Goal: Feedback & Contribution: Submit feedback/report problem

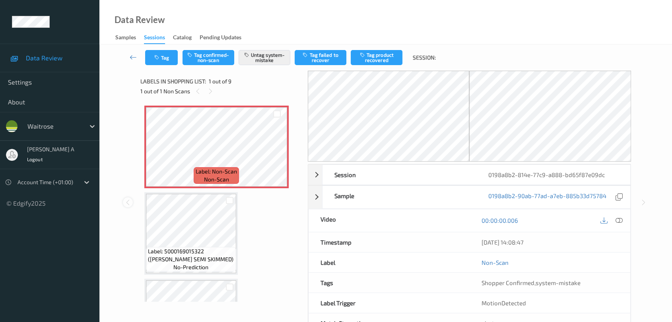
click at [127, 204] on icon at bounding box center [127, 202] width 7 height 7
click at [130, 202] on icon at bounding box center [127, 202] width 7 height 7
click at [134, 55] on icon at bounding box center [133, 57] width 7 height 8
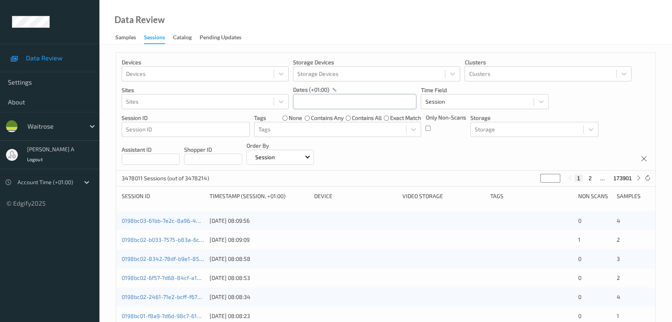
click at [342, 104] on input "text" at bounding box center [354, 101] width 123 height 15
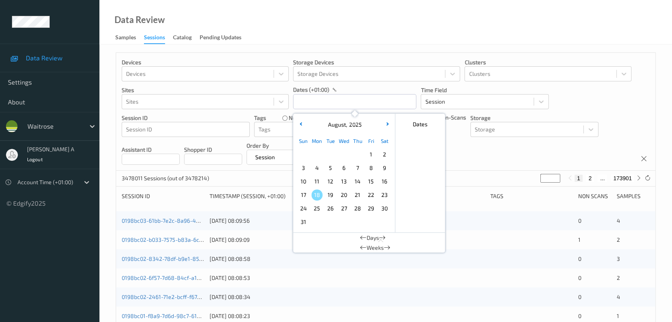
click at [356, 184] on span "14" at bounding box center [357, 181] width 11 height 11
type input "[DATE] 00:00 -> [DATE] 23:59"
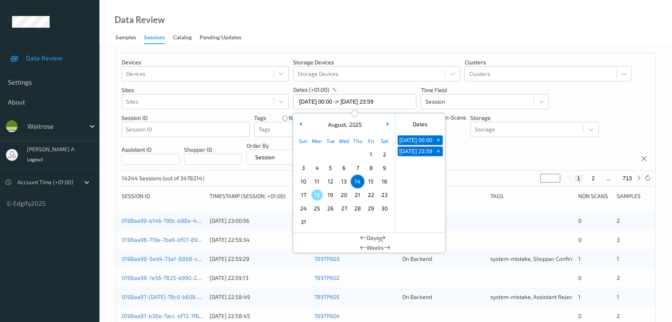
click at [463, 159] on div "Devices Devices Storage Devices Storage Devices Clusters Clusters Sites Sites d…" at bounding box center [385, 112] width 539 height 118
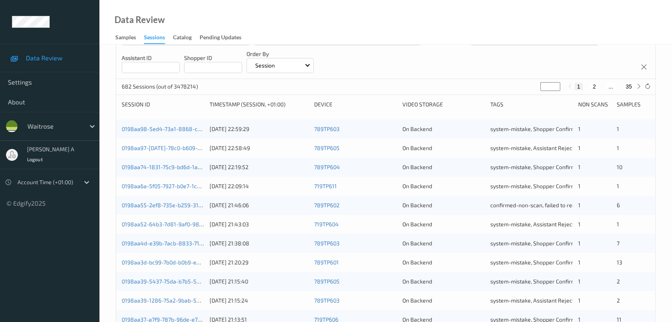
scroll to position [44, 0]
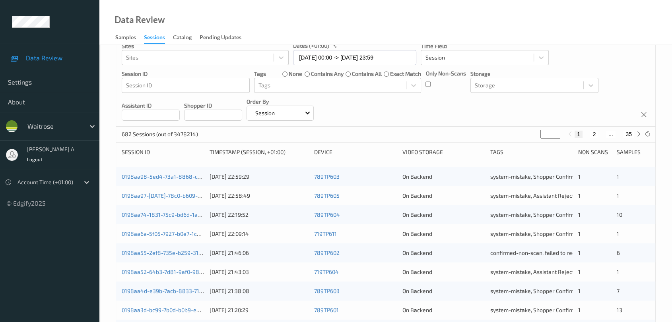
drag, startPoint x: 551, startPoint y: 136, endPoint x: 531, endPoint y: 138, distance: 20.4
click at [531, 138] on div "682 Sessions (out of 3478214) * 1 2 ... 35" at bounding box center [385, 135] width 539 height 16
type input "**"
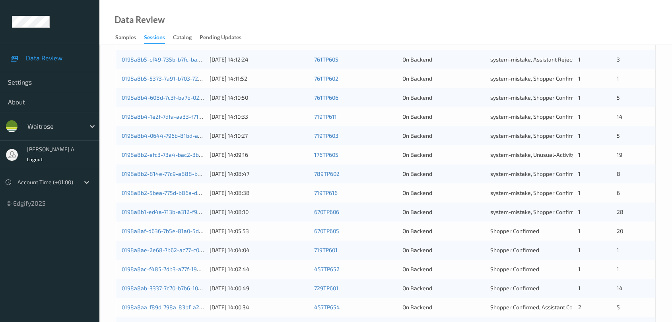
scroll to position [176, 0]
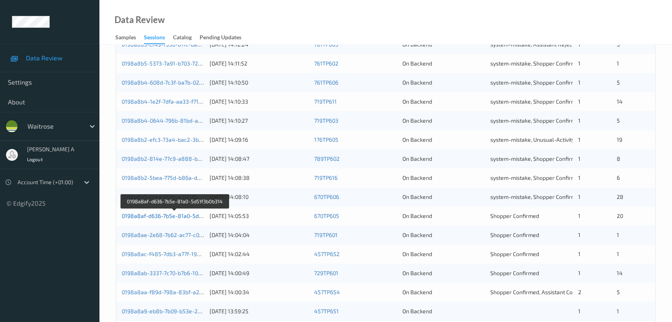
type input "**"
click at [178, 216] on link "0198a8af-d636-7b5e-81a0-5d51f3b0b314" at bounding box center [175, 216] width 107 height 7
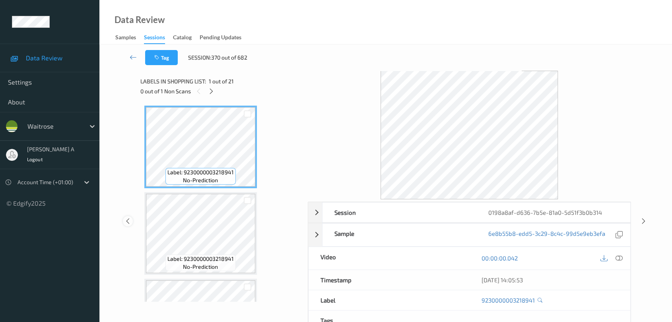
click at [127, 220] on icon at bounding box center [127, 221] width 7 height 7
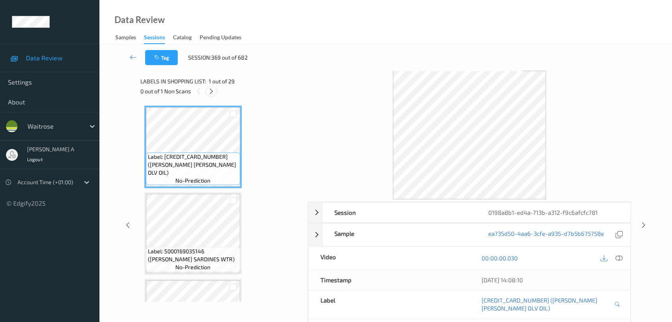
click at [211, 90] on icon at bounding box center [211, 91] width 7 height 7
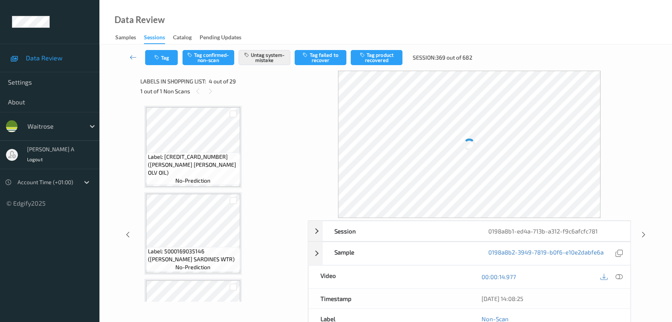
scroll to position [176, 0]
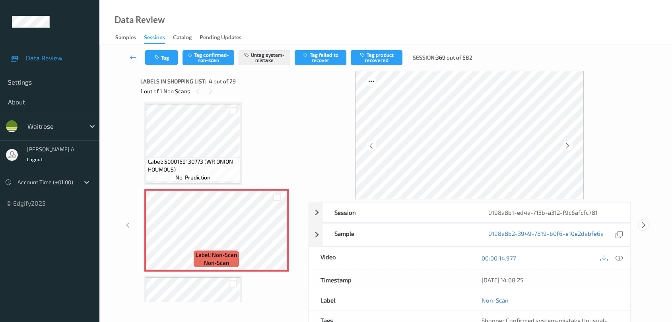
click at [646, 226] on icon at bounding box center [643, 225] width 7 height 7
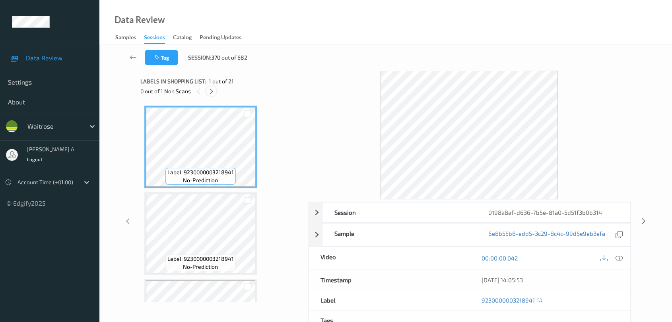
click at [210, 91] on icon at bounding box center [211, 91] width 7 height 7
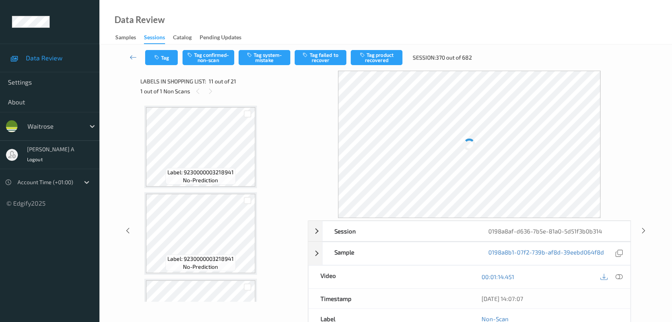
scroll to position [781, 0]
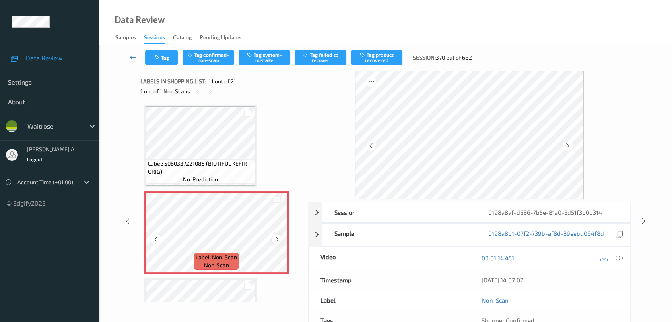
click at [277, 236] on icon at bounding box center [276, 239] width 7 height 7
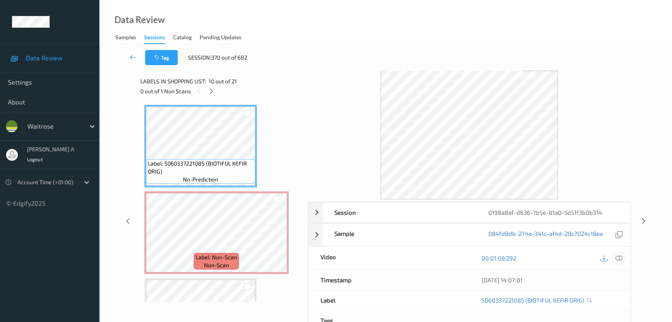
click at [621, 259] on icon at bounding box center [618, 258] width 7 height 7
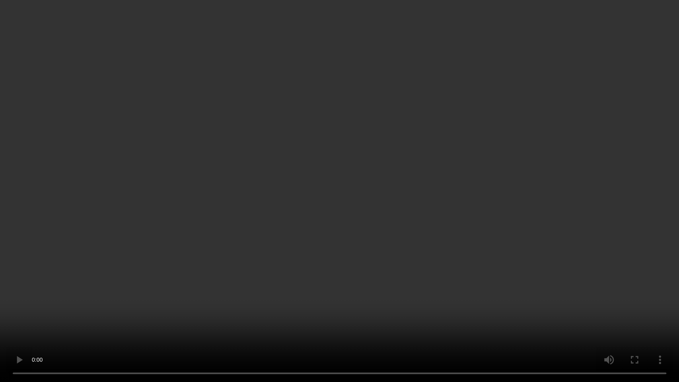
click at [355, 192] on video at bounding box center [339, 191] width 679 height 382
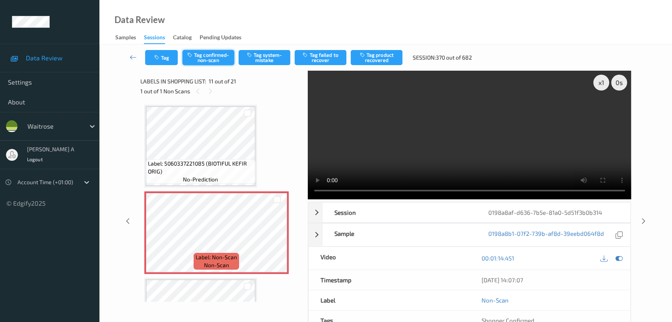
click at [216, 60] on button "Tag confirmed-non-scan" at bounding box center [208, 57] width 52 height 15
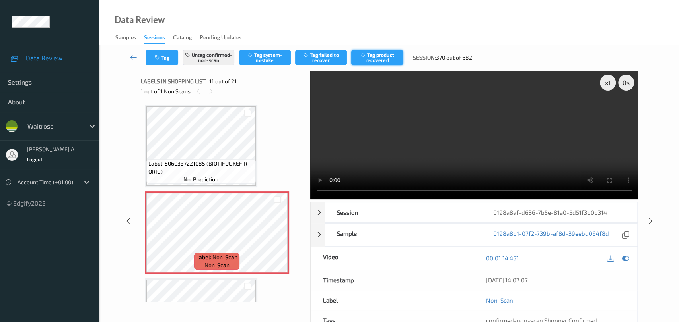
click at [372, 58] on button "Tag product recovered" at bounding box center [377, 57] width 52 height 15
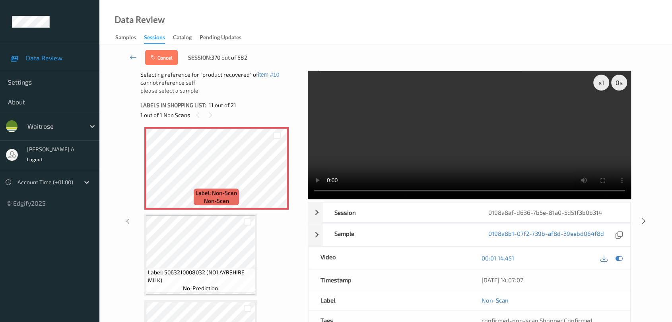
scroll to position [913, 0]
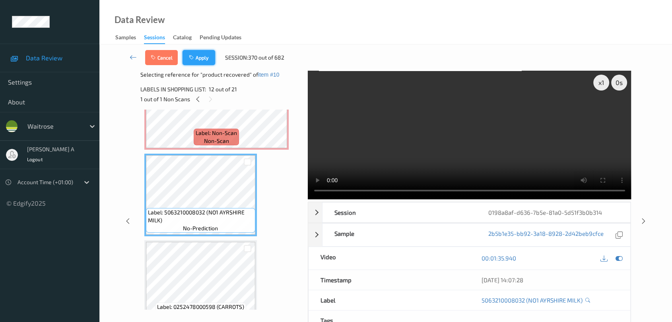
click at [205, 64] on button "Apply" at bounding box center [198, 57] width 33 height 15
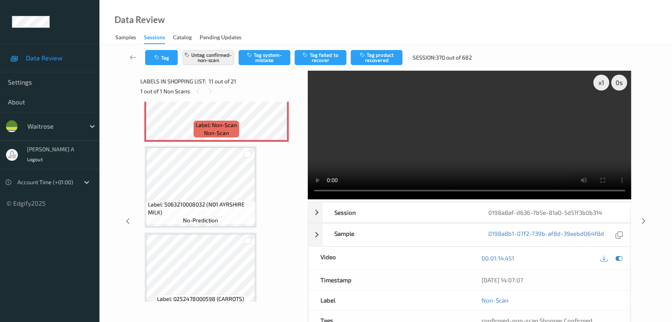
scroll to position [781, 0]
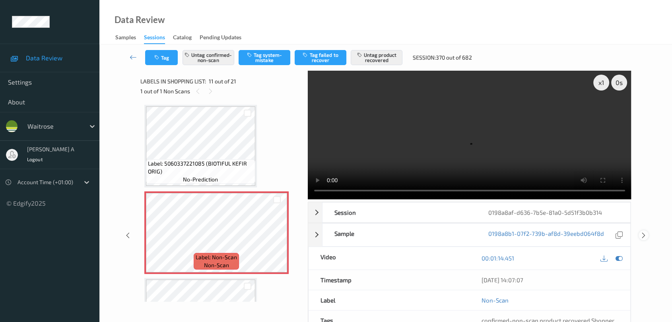
click at [644, 235] on icon at bounding box center [643, 235] width 7 height 7
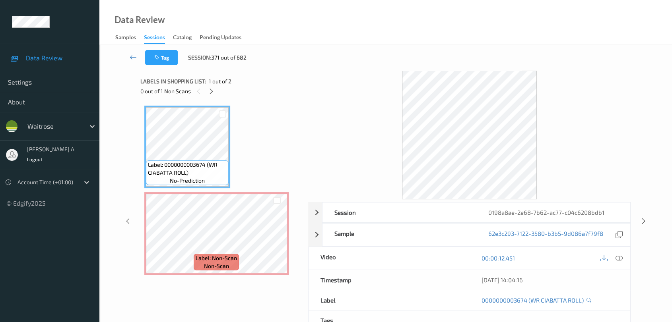
click at [209, 85] on div "Labels in shopping list: 1 out of 2" at bounding box center [221, 81] width 162 height 10
drag, startPoint x: 210, startPoint y: 89, endPoint x: 213, endPoint y: 102, distance: 13.4
click at [210, 89] on icon at bounding box center [211, 91] width 7 height 7
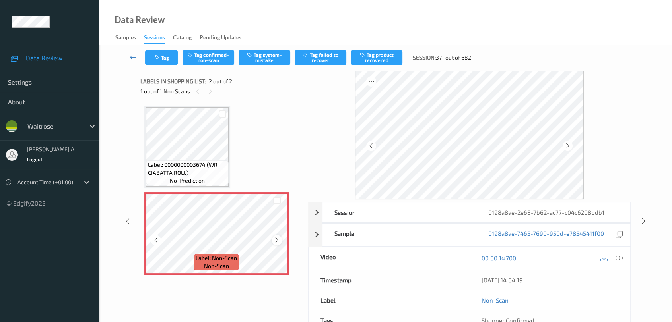
click at [276, 242] on icon at bounding box center [276, 240] width 7 height 7
click at [621, 260] on icon at bounding box center [618, 258] width 7 height 7
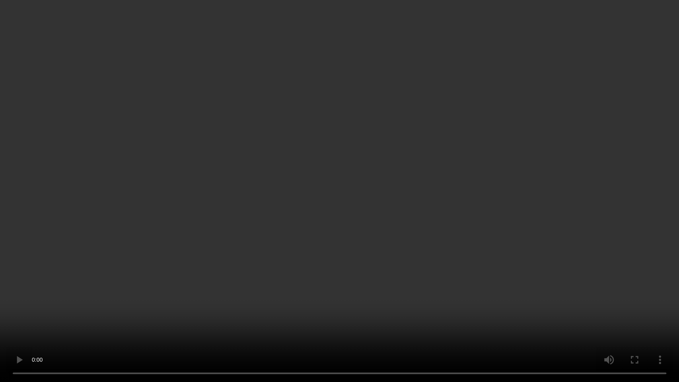
click at [277, 248] on video at bounding box center [339, 191] width 679 height 382
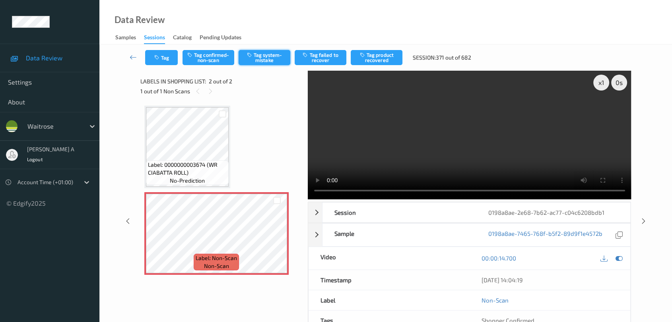
click at [277, 60] on button "Tag system-mistake" at bounding box center [265, 57] width 52 height 15
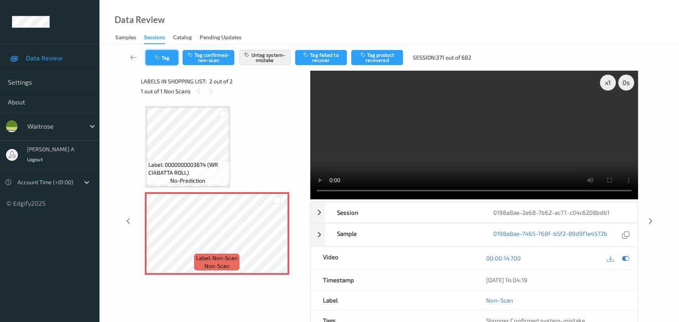
click at [159, 61] on button "Tag" at bounding box center [161, 57] width 33 height 15
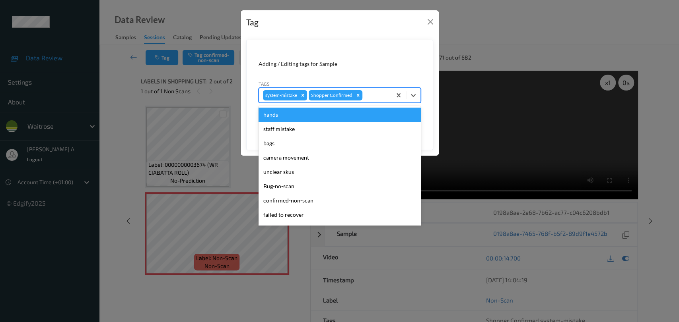
click at [384, 95] on div at bounding box center [375, 96] width 23 height 10
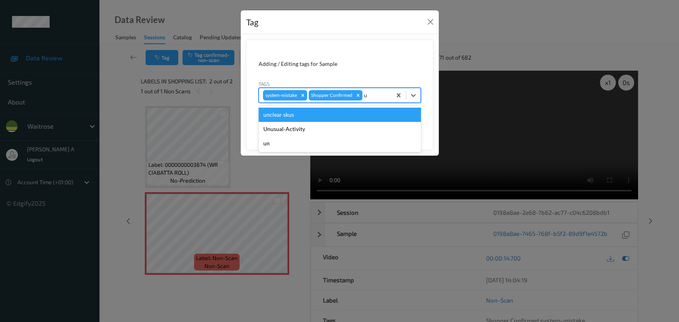
type input "un"
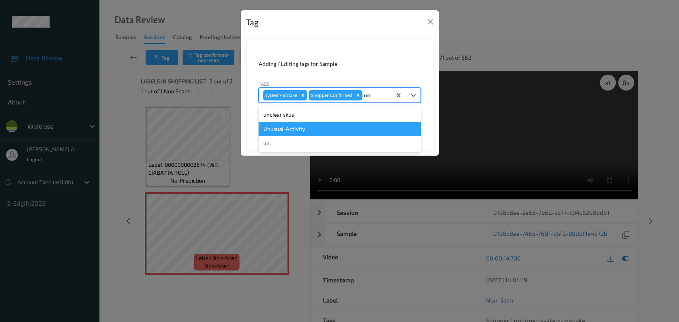
click at [330, 124] on div "Unusual-Activity" at bounding box center [339, 129] width 162 height 14
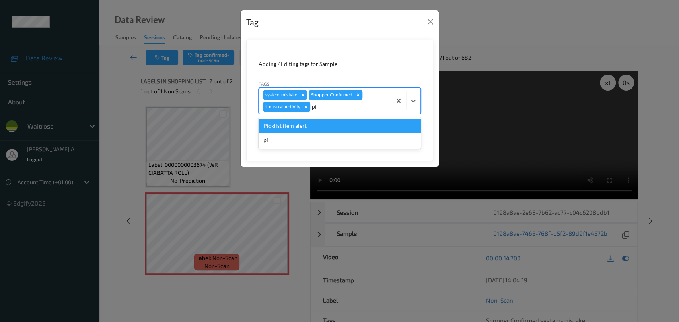
type input "pic"
click at [348, 127] on div "Picklist item alert" at bounding box center [339, 126] width 162 height 14
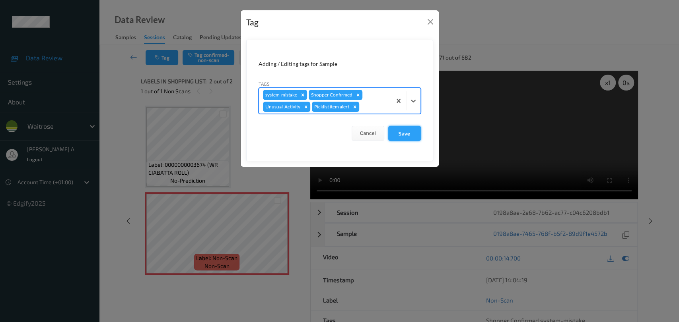
click at [405, 134] on button "Save" at bounding box center [404, 133] width 33 height 15
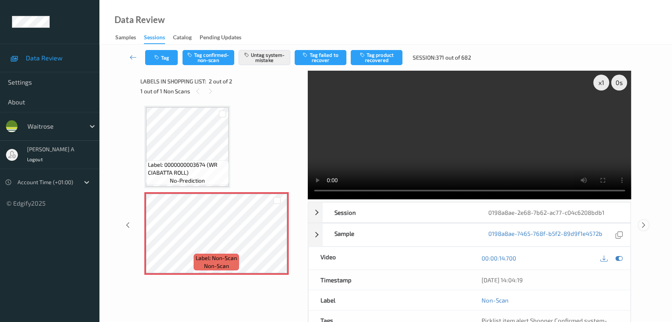
click at [647, 224] on div at bounding box center [643, 225] width 10 height 10
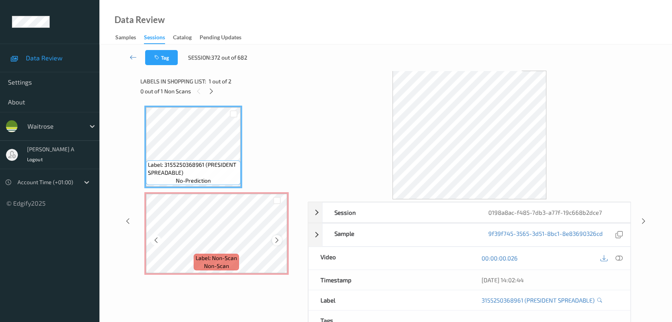
click at [275, 238] on icon at bounding box center [276, 240] width 7 height 7
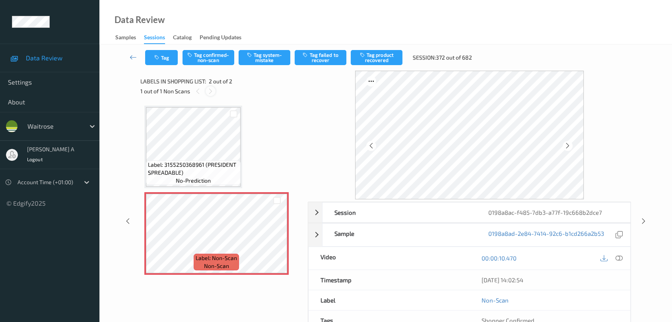
click at [209, 88] on icon at bounding box center [210, 91] width 7 height 7
click at [275, 237] on icon at bounding box center [276, 240] width 7 height 7
click at [619, 257] on icon at bounding box center [618, 258] width 7 height 7
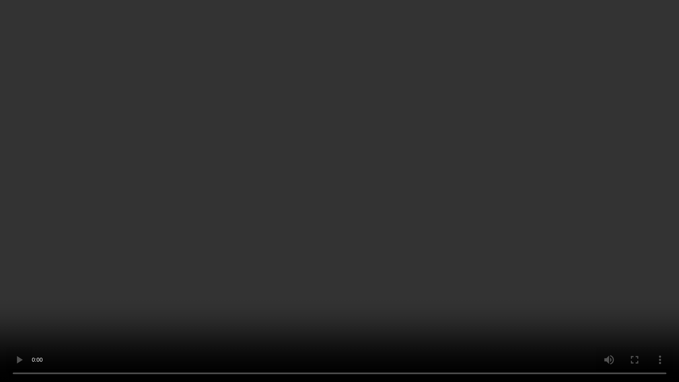
click at [345, 213] on video at bounding box center [339, 191] width 679 height 382
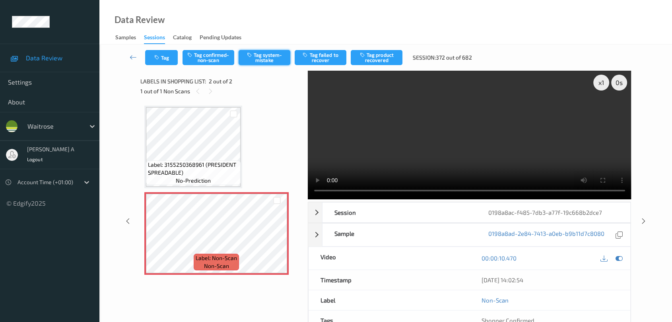
click at [259, 56] on button "Tag system-mistake" at bounding box center [265, 57] width 52 height 15
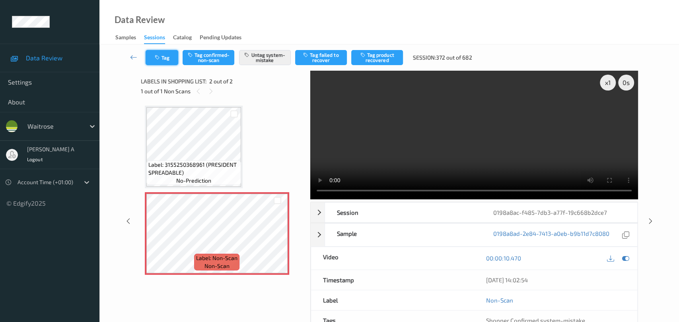
click at [159, 60] on icon "button" at bounding box center [158, 58] width 7 height 6
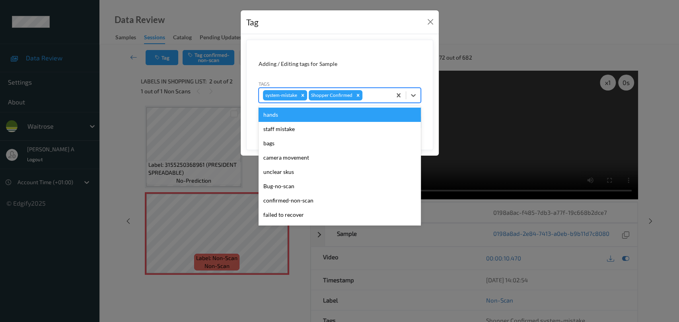
click at [368, 93] on div at bounding box center [375, 96] width 23 height 10
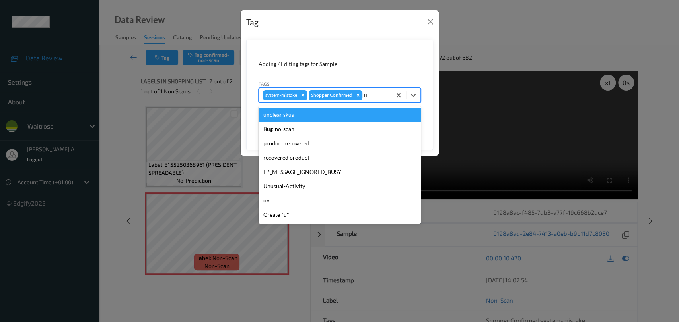
type input "un"
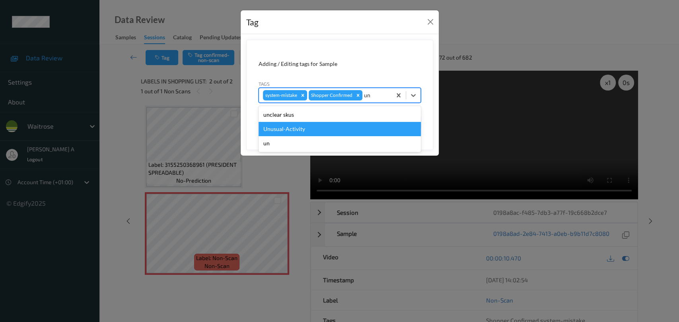
click at [324, 129] on div "Unusual-Activity" at bounding box center [339, 129] width 162 height 14
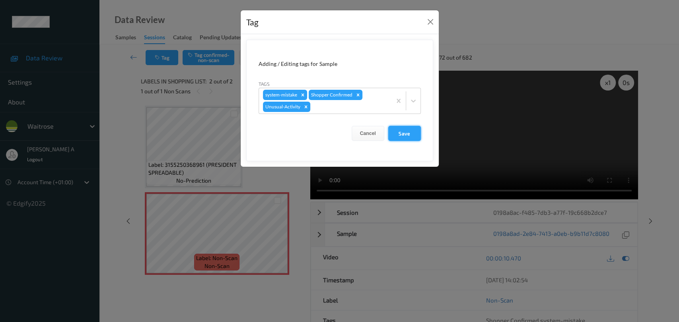
click at [402, 130] on button "Save" at bounding box center [404, 133] width 33 height 15
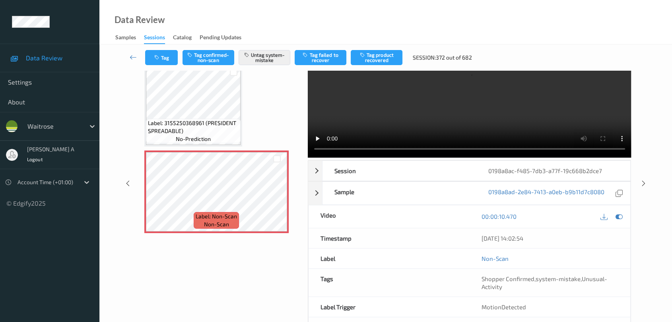
scroll to position [73, 0]
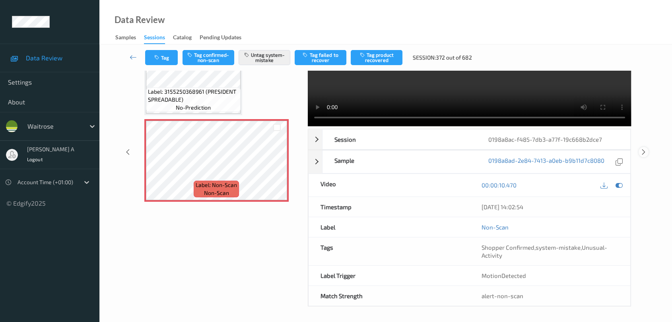
click at [646, 151] on icon at bounding box center [643, 152] width 7 height 7
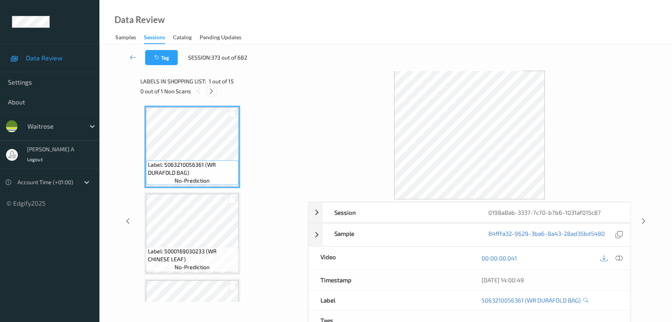
click at [213, 91] on icon at bounding box center [211, 91] width 7 height 7
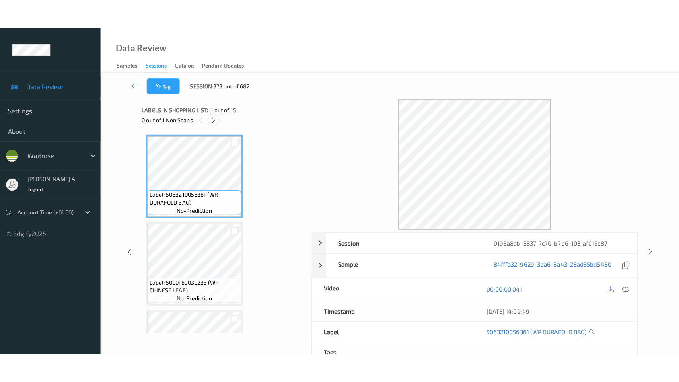
scroll to position [1039, 0]
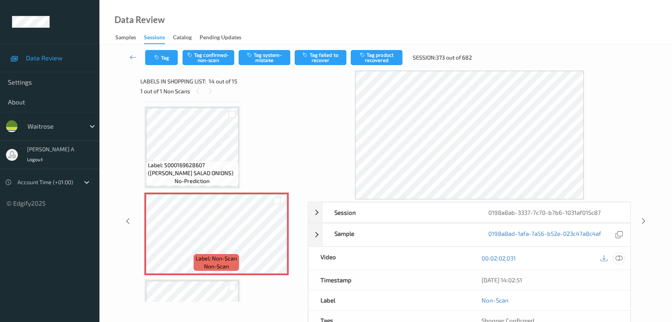
click at [617, 258] on icon at bounding box center [618, 258] width 7 height 7
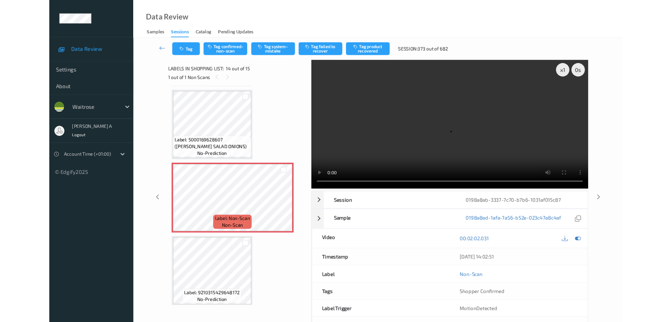
scroll to position [1039, 0]
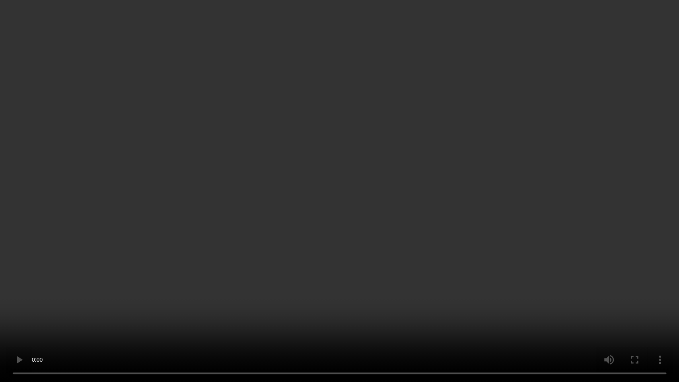
click at [402, 226] on video at bounding box center [339, 191] width 679 height 382
click at [363, 235] on video at bounding box center [339, 191] width 679 height 382
click at [367, 206] on video at bounding box center [339, 191] width 679 height 382
click at [318, 191] on video at bounding box center [339, 191] width 679 height 382
click at [428, 260] on video at bounding box center [339, 191] width 679 height 382
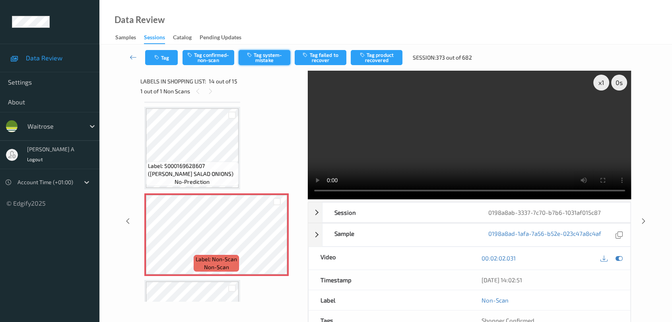
click at [265, 61] on button "Tag system-mistake" at bounding box center [265, 57] width 52 height 15
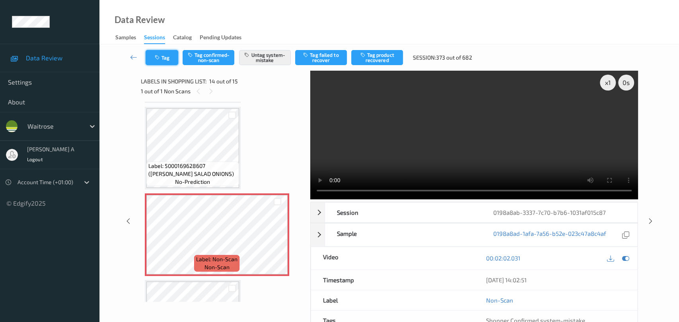
click at [164, 61] on button "Tag" at bounding box center [161, 57] width 33 height 15
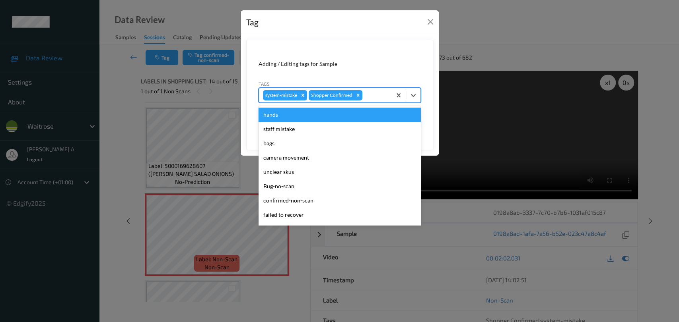
click at [378, 96] on div at bounding box center [375, 96] width 23 height 10
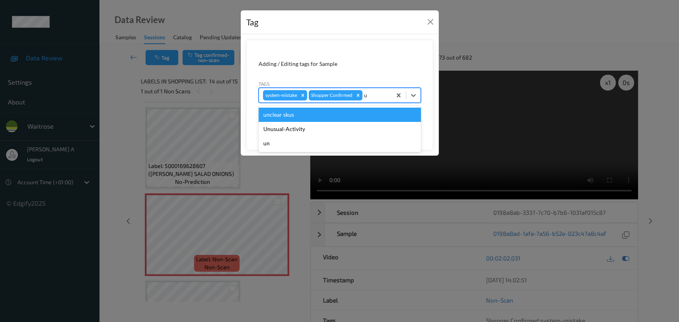
type input "un"
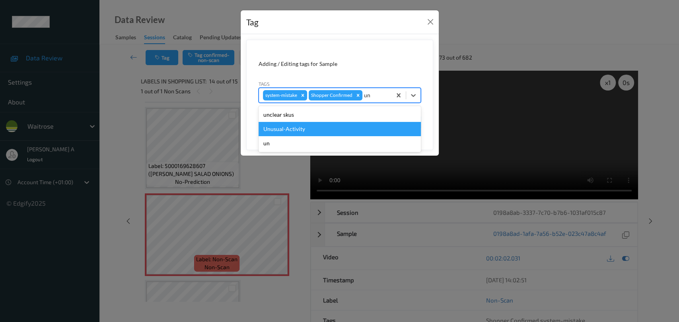
click at [285, 127] on div "Unusual-Activity" at bounding box center [339, 129] width 162 height 14
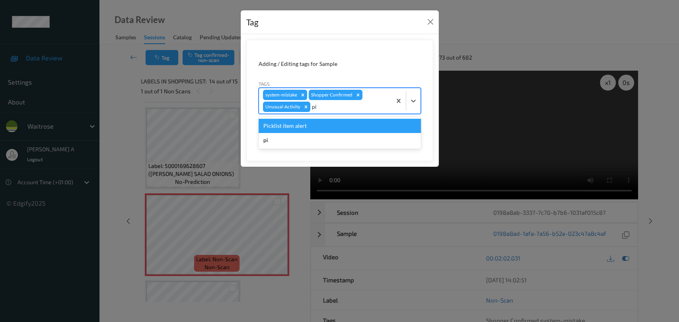
type input "pic"
click at [343, 126] on div "Picklist item alert" at bounding box center [339, 126] width 162 height 14
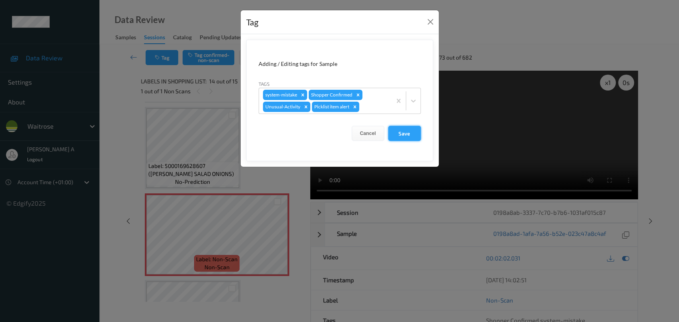
click at [410, 135] on button "Save" at bounding box center [404, 133] width 33 height 15
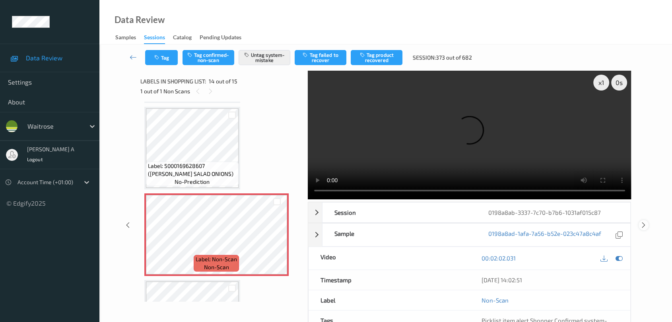
click at [644, 222] on icon at bounding box center [643, 225] width 7 height 7
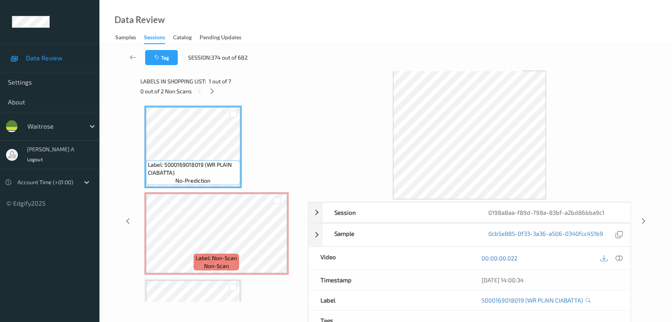
click at [211, 97] on div "Labels in shopping list: 1 out of 7 0 out of 2 Non Scans" at bounding box center [221, 86] width 162 height 31
click at [211, 93] on icon at bounding box center [212, 91] width 7 height 7
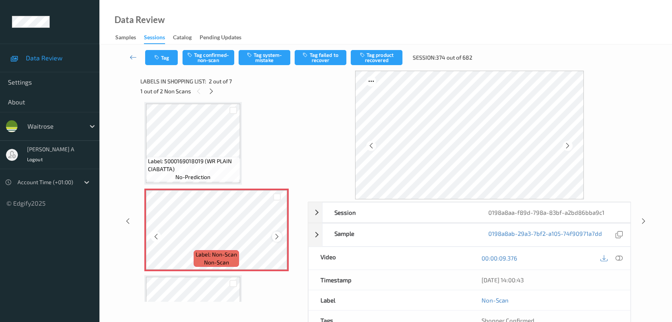
click at [278, 235] on icon at bounding box center [276, 236] width 7 height 7
click at [617, 260] on icon at bounding box center [618, 258] width 7 height 7
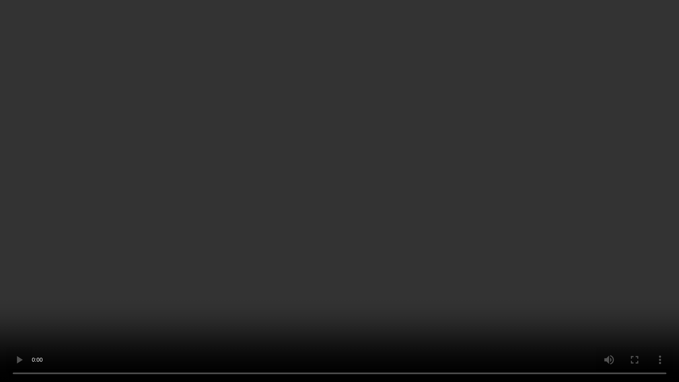
click at [359, 199] on video at bounding box center [339, 191] width 679 height 382
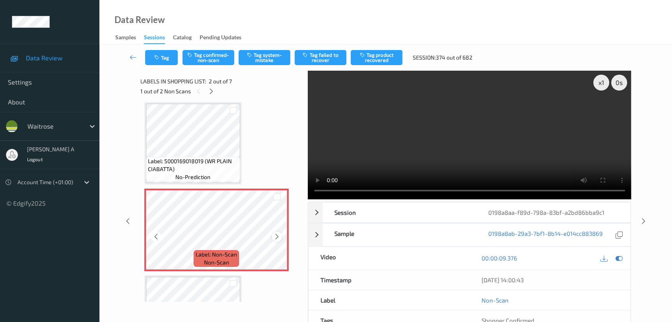
click at [273, 237] on icon at bounding box center [276, 236] width 7 height 7
click at [274, 240] on div at bounding box center [277, 237] width 10 height 10
click at [276, 237] on icon at bounding box center [276, 236] width 7 height 7
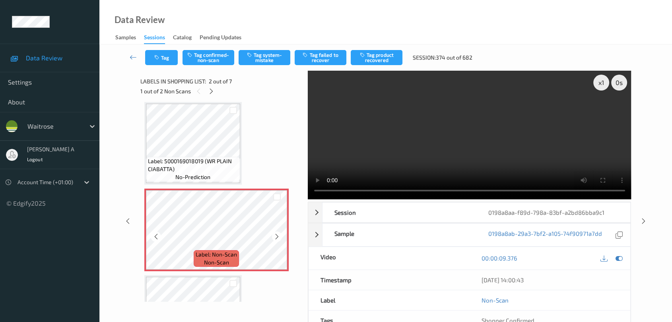
click at [276, 237] on icon at bounding box center [276, 236] width 7 height 7
click at [267, 61] on button "Tag system-mistake" at bounding box center [265, 57] width 52 height 15
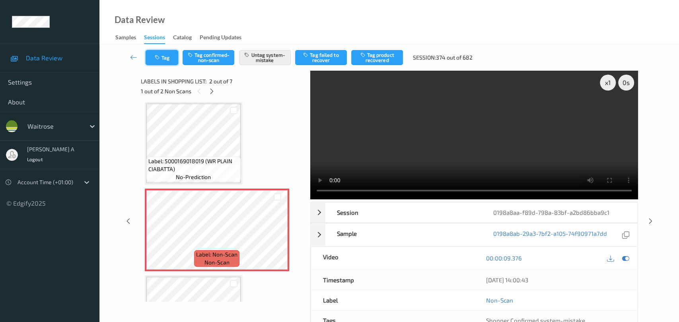
click at [175, 61] on button "Tag" at bounding box center [161, 57] width 33 height 15
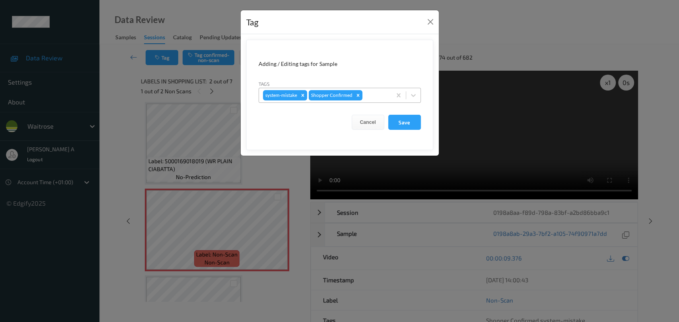
click at [368, 96] on div at bounding box center [375, 96] width 23 height 10
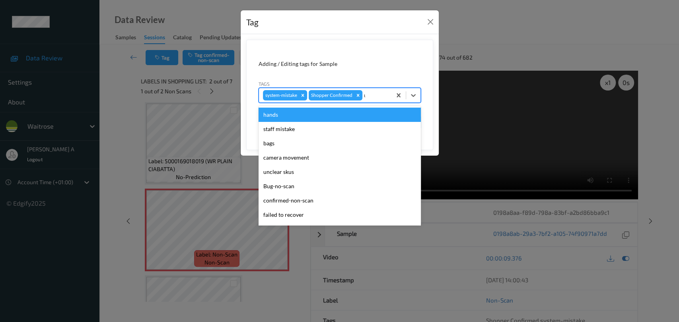
type input "un"
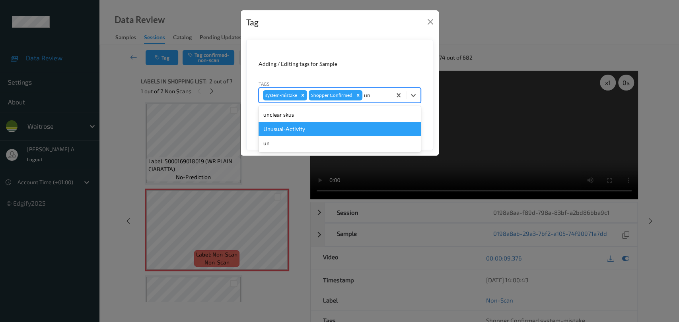
click at [328, 128] on div "Unusual-Activity" at bounding box center [339, 129] width 162 height 14
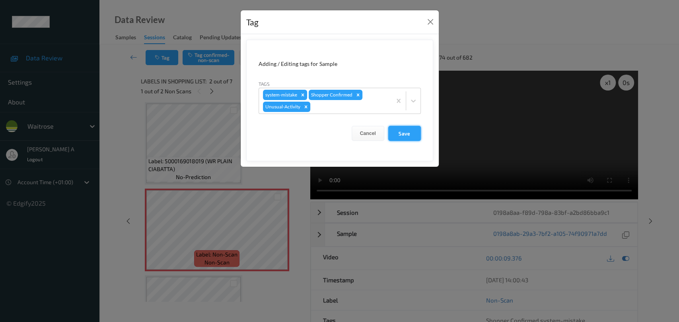
click at [407, 138] on button "Save" at bounding box center [404, 133] width 33 height 15
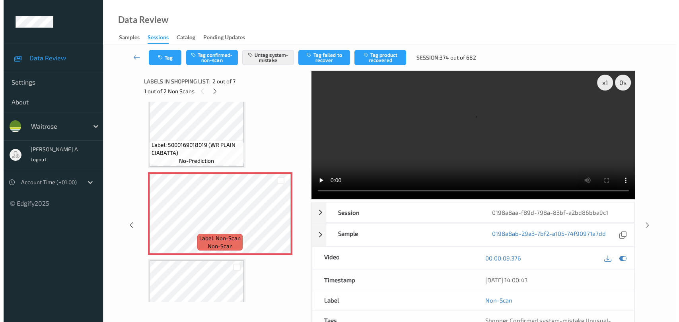
scroll to position [0, 0]
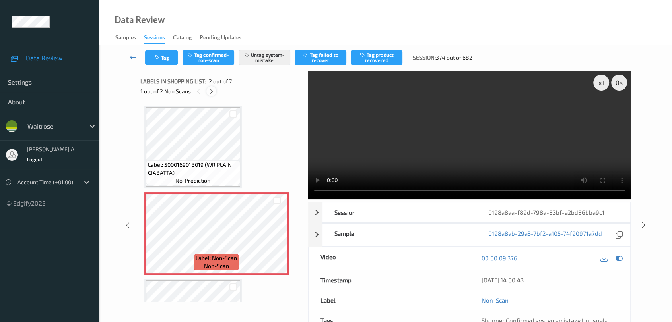
click at [213, 93] on icon at bounding box center [211, 91] width 7 height 7
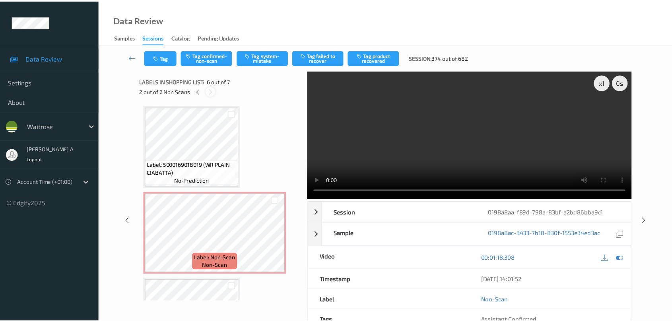
scroll to position [349, 0]
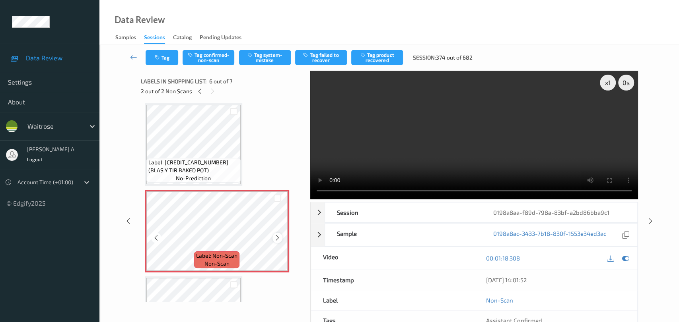
click at [276, 235] on icon at bounding box center [277, 238] width 7 height 7
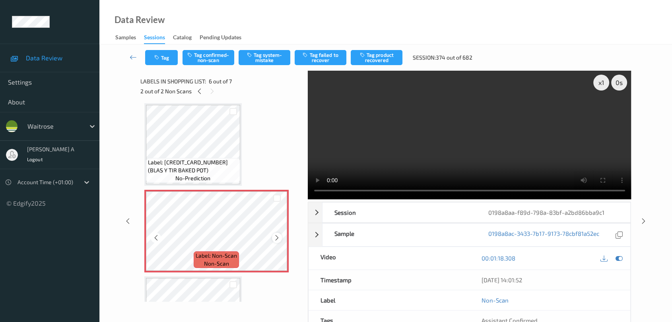
click at [276, 237] on icon at bounding box center [276, 238] width 7 height 7
click at [243, 56] on button "Tag system-mistake" at bounding box center [265, 57] width 52 height 15
click at [202, 93] on icon at bounding box center [199, 91] width 7 height 7
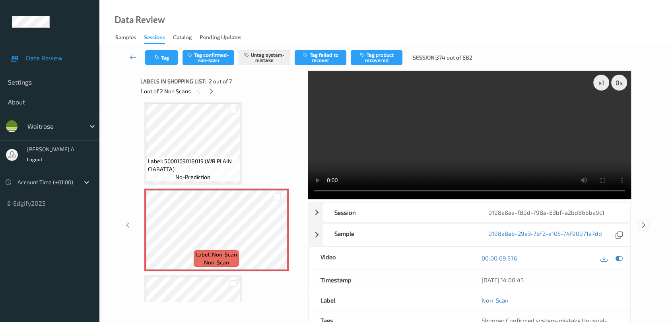
click at [644, 227] on icon at bounding box center [643, 225] width 7 height 7
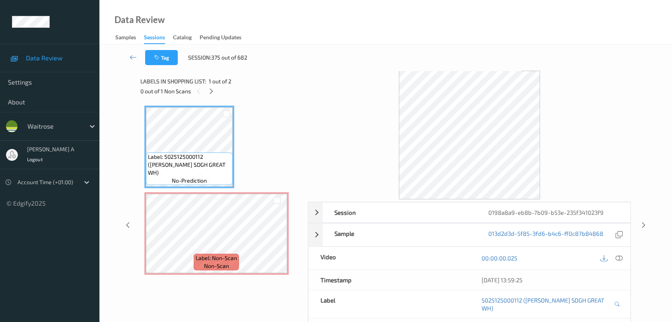
click at [206, 92] on div "0 out of 1 Non Scans" at bounding box center [221, 91] width 162 height 10
click at [275, 242] on icon at bounding box center [276, 240] width 7 height 7
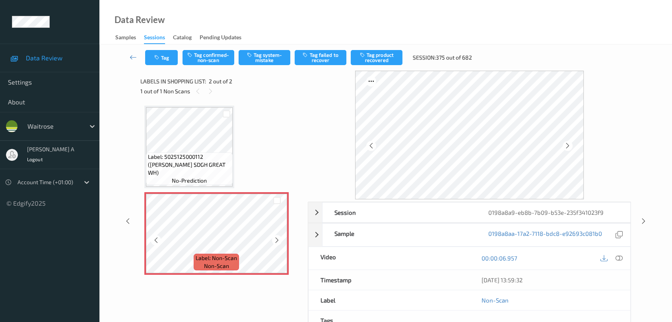
click at [275, 242] on icon at bounding box center [276, 240] width 7 height 7
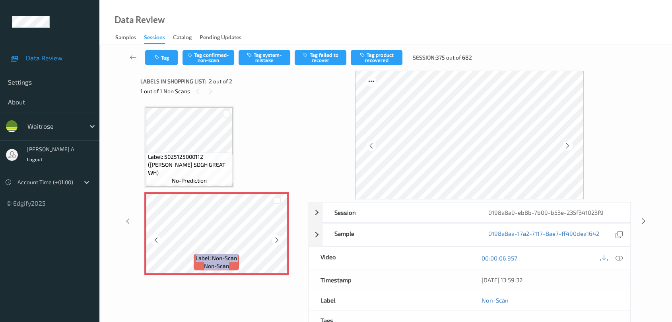
click at [275, 242] on icon at bounding box center [276, 240] width 7 height 7
click at [620, 260] on icon at bounding box center [618, 258] width 7 height 7
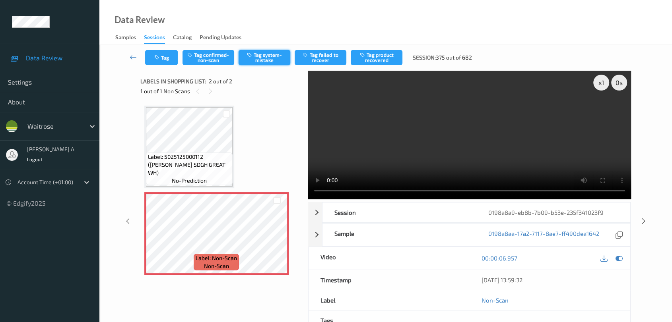
click at [252, 55] on icon "button" at bounding box center [250, 55] width 7 height 6
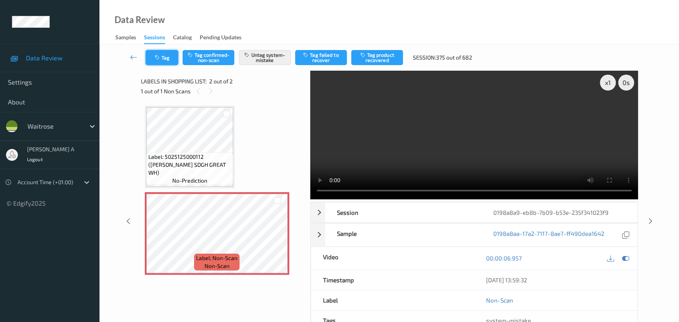
click at [163, 62] on button "Tag" at bounding box center [161, 57] width 33 height 15
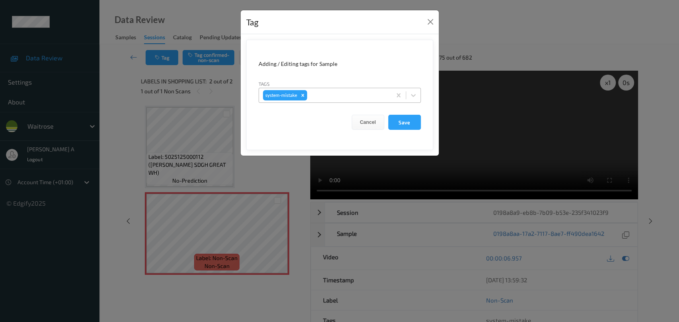
click at [324, 96] on div at bounding box center [347, 96] width 79 height 10
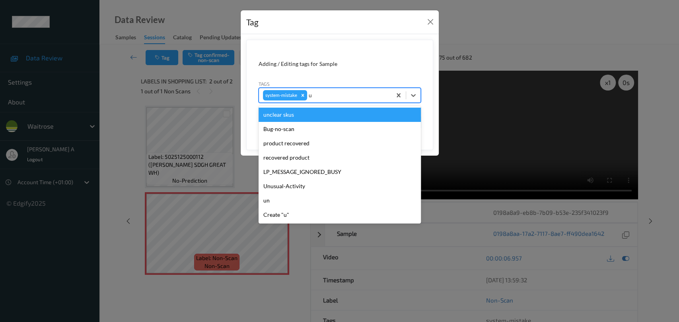
type input "un"
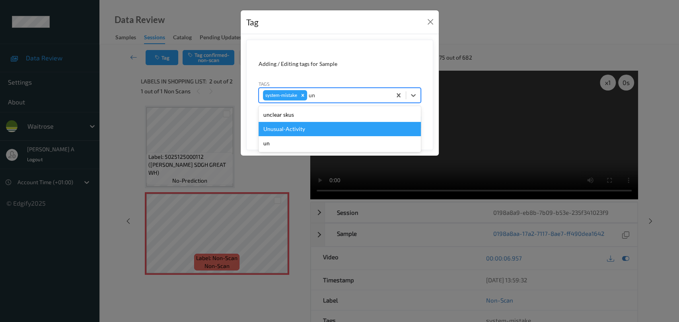
click at [304, 127] on div "Unusual-Activity" at bounding box center [339, 129] width 162 height 14
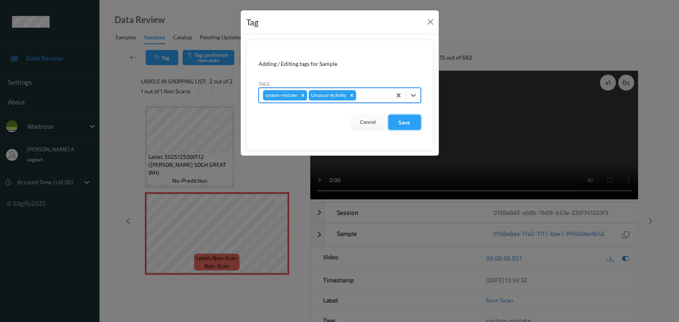
click at [408, 124] on button "Save" at bounding box center [404, 122] width 33 height 15
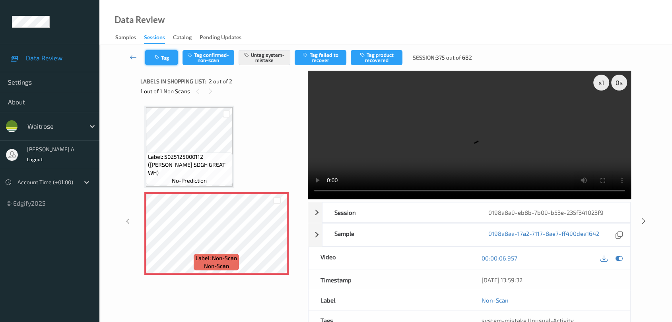
click at [171, 64] on button "Tag" at bounding box center [161, 57] width 33 height 15
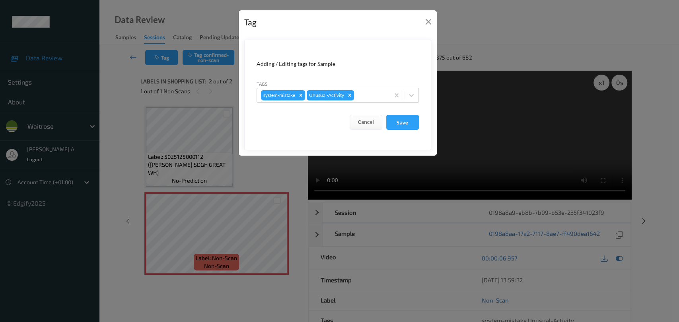
click at [425, 28] on div "Tag" at bounding box center [338, 22] width 198 height 24
click at [429, 24] on button "Close" at bounding box center [428, 21] width 11 height 11
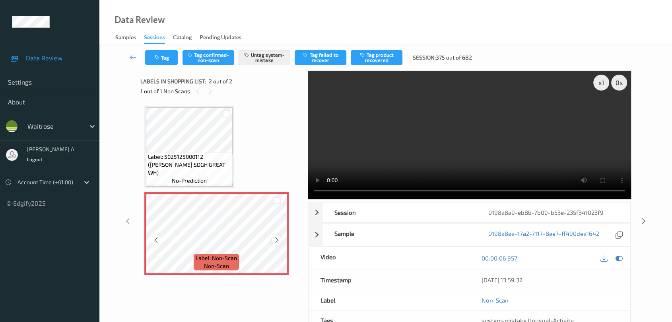
click at [277, 239] on icon at bounding box center [276, 240] width 7 height 7
click at [642, 219] on icon at bounding box center [643, 221] width 7 height 7
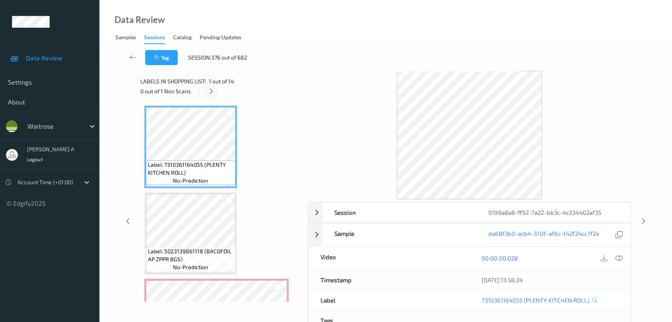
click at [210, 93] on icon at bounding box center [211, 91] width 7 height 7
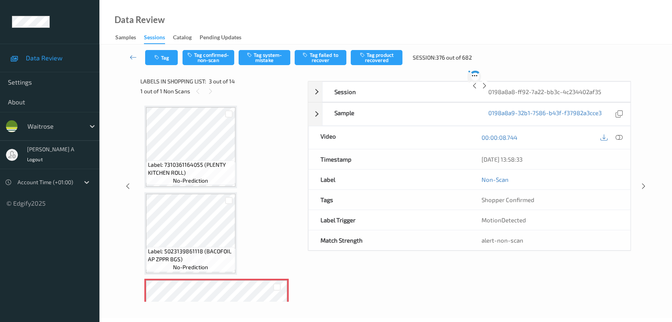
scroll to position [90, 0]
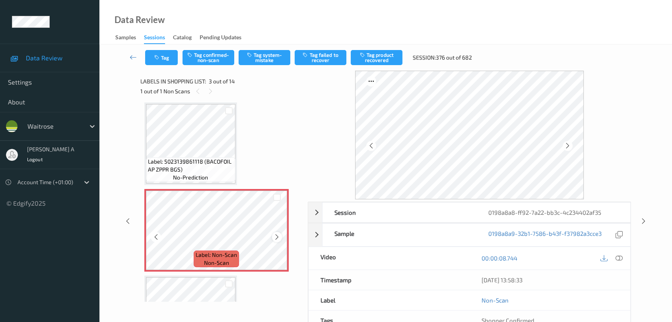
click at [278, 236] on icon at bounding box center [276, 237] width 7 height 7
click at [620, 258] on icon at bounding box center [618, 258] width 7 height 7
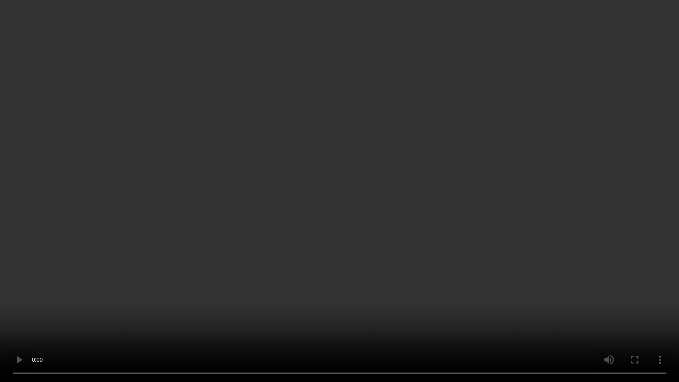
click at [284, 258] on video at bounding box center [339, 191] width 679 height 382
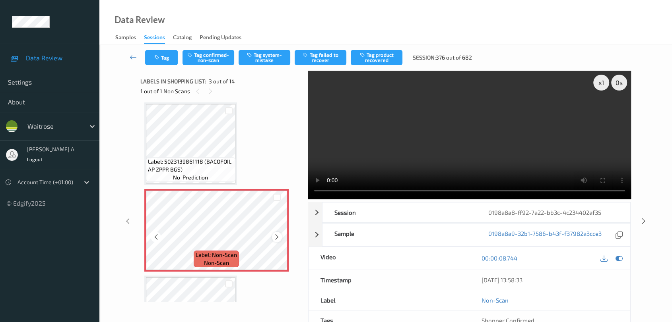
click at [275, 236] on icon at bounding box center [276, 237] width 7 height 7
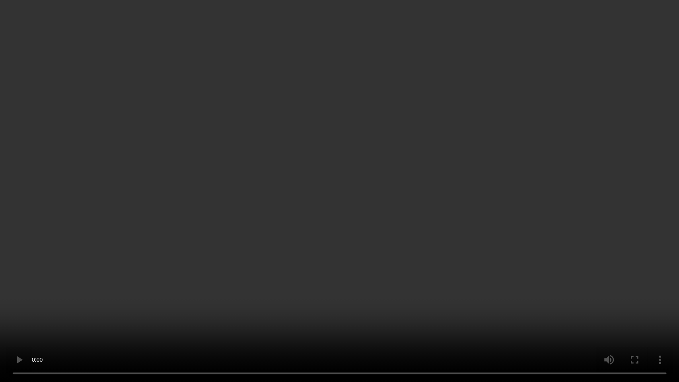
click at [325, 251] on video at bounding box center [339, 191] width 679 height 382
click at [235, 251] on video at bounding box center [339, 191] width 679 height 382
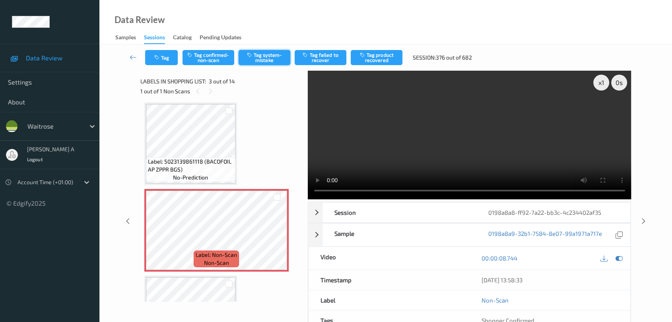
click at [273, 53] on button "Tag system-mistake" at bounding box center [265, 57] width 52 height 15
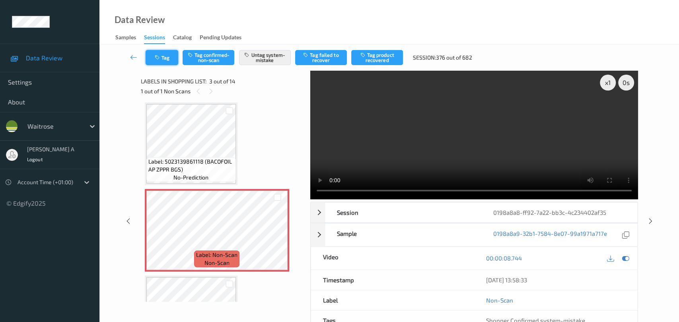
click at [159, 58] on icon "button" at bounding box center [158, 58] width 7 height 6
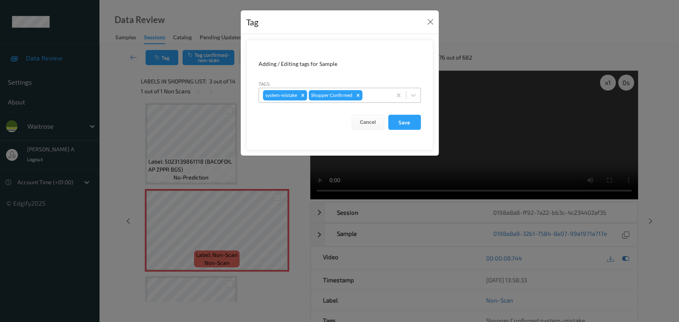
click at [379, 96] on div at bounding box center [375, 96] width 23 height 10
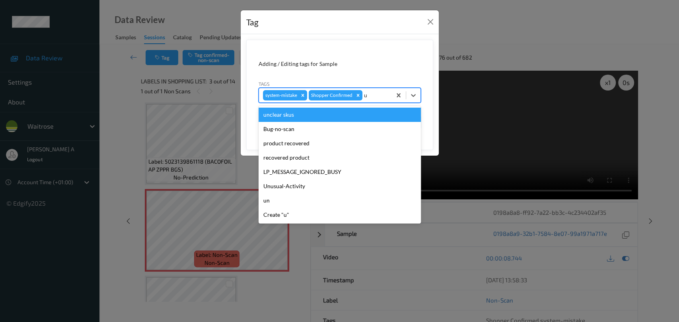
type input "un"
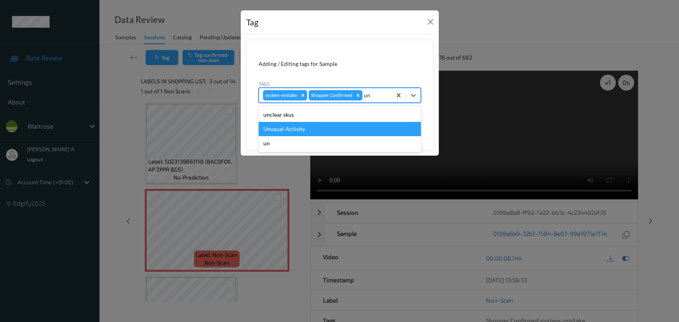
click at [283, 131] on div "Unusual-Activity" at bounding box center [339, 129] width 162 height 14
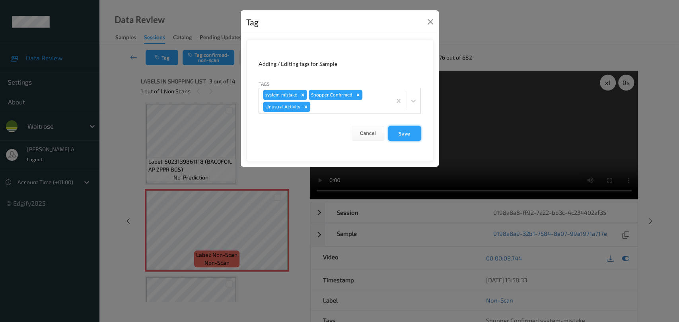
click at [399, 129] on button "Save" at bounding box center [404, 133] width 33 height 15
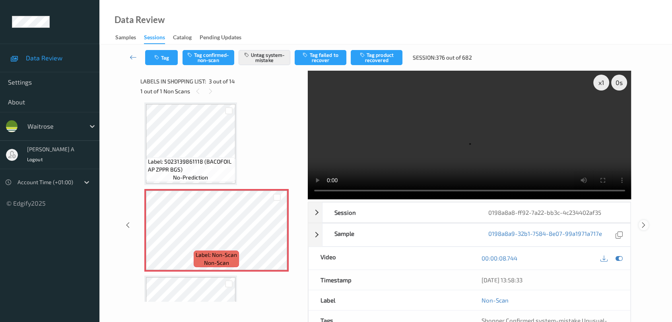
click at [642, 224] on icon at bounding box center [643, 225] width 7 height 7
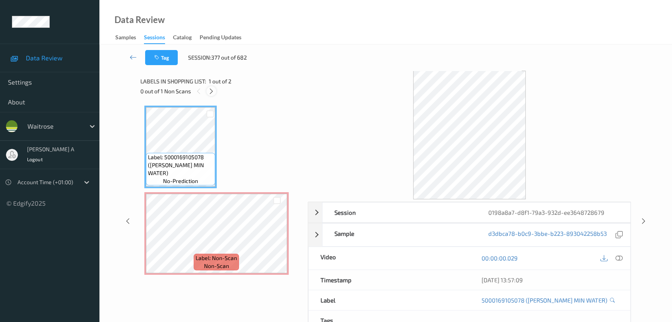
click at [208, 91] on icon at bounding box center [211, 91] width 7 height 7
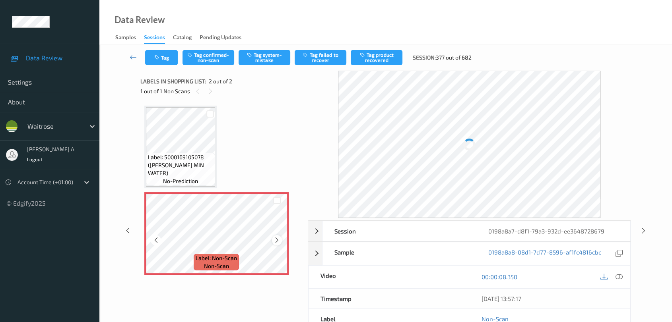
click at [275, 242] on icon at bounding box center [276, 240] width 7 height 7
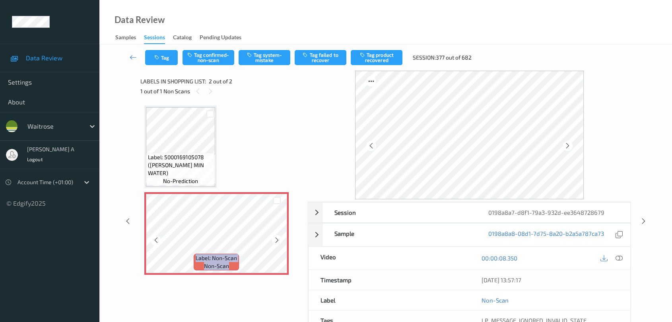
click at [275, 242] on icon at bounding box center [276, 240] width 7 height 7
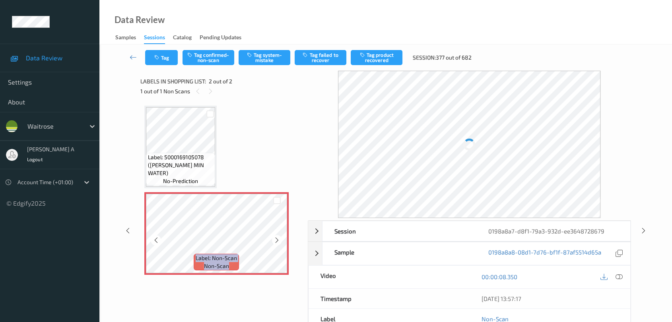
click at [275, 242] on icon at bounding box center [276, 240] width 7 height 7
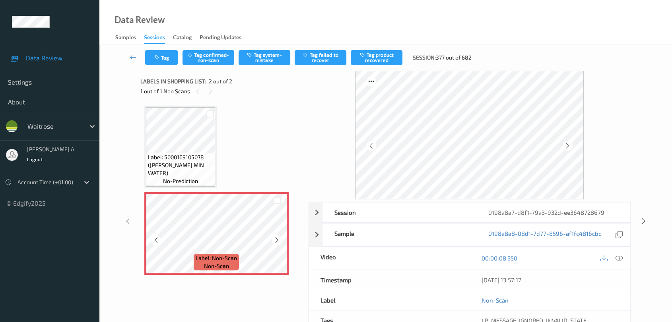
click at [275, 242] on icon at bounding box center [276, 240] width 7 height 7
click at [621, 261] on icon at bounding box center [618, 258] width 7 height 7
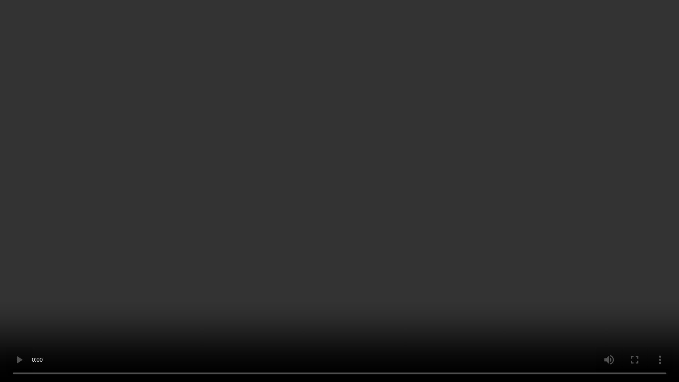
click at [338, 178] on video at bounding box center [339, 191] width 679 height 382
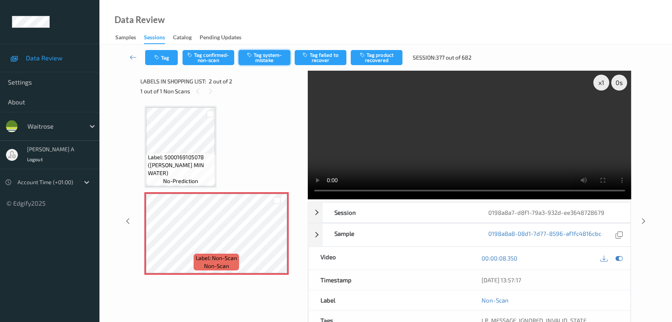
click at [270, 58] on button "Tag system-mistake" at bounding box center [265, 57] width 52 height 15
click at [168, 58] on button "Tag" at bounding box center [161, 57] width 33 height 15
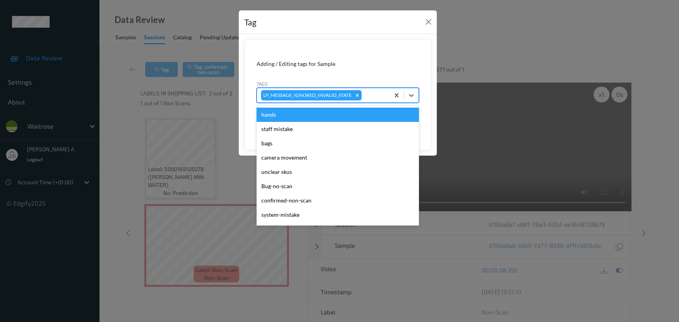
click at [369, 96] on div at bounding box center [374, 96] width 22 height 10
type input "un"
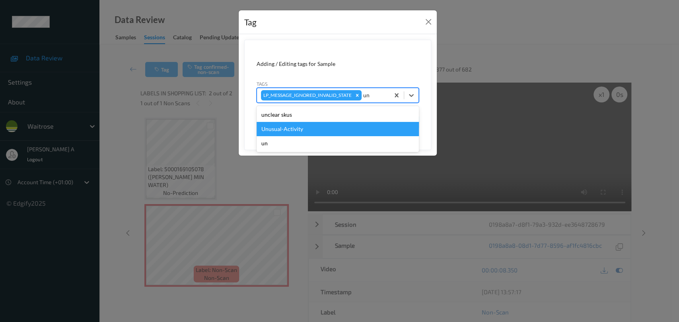
click at [260, 130] on div "Unusual-Activity" at bounding box center [337, 129] width 162 height 14
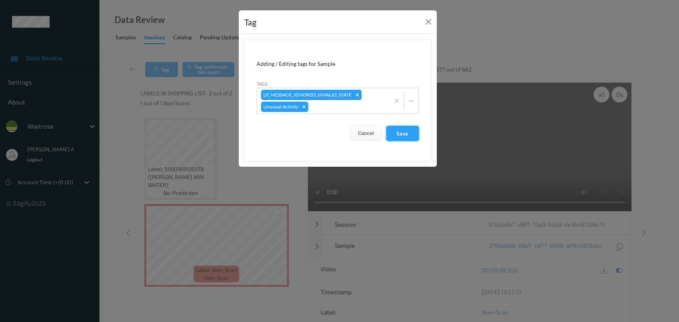
click at [410, 137] on button "Save" at bounding box center [402, 133] width 33 height 15
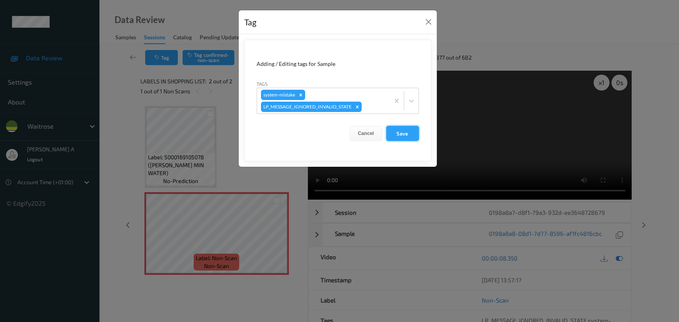
click at [405, 133] on button "Save" at bounding box center [402, 133] width 33 height 15
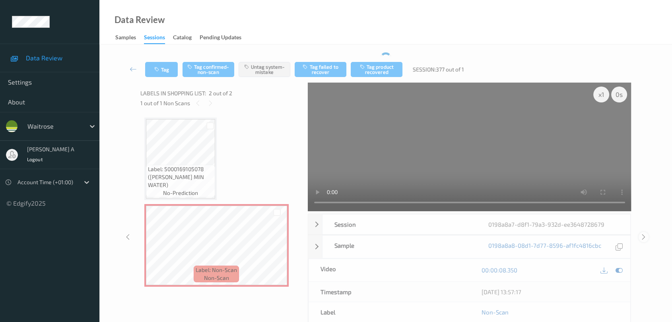
click at [644, 236] on icon at bounding box center [643, 237] width 7 height 7
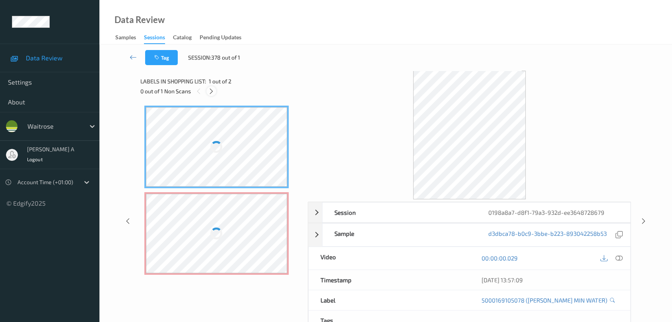
click at [207, 91] on div at bounding box center [211, 91] width 10 height 10
